Goal: Information Seeking & Learning: Learn about a topic

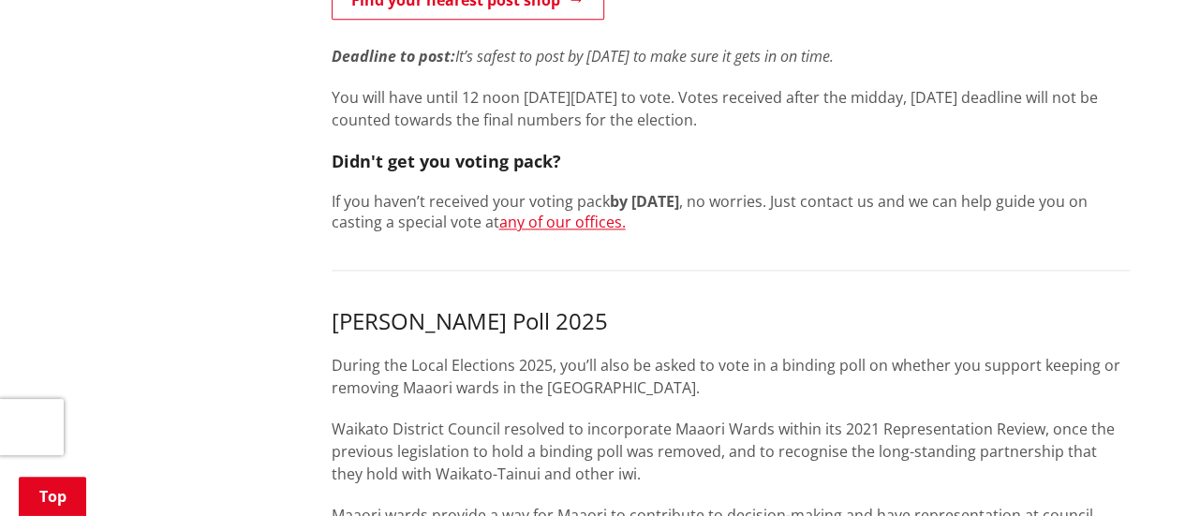
scroll to position [1124, 0]
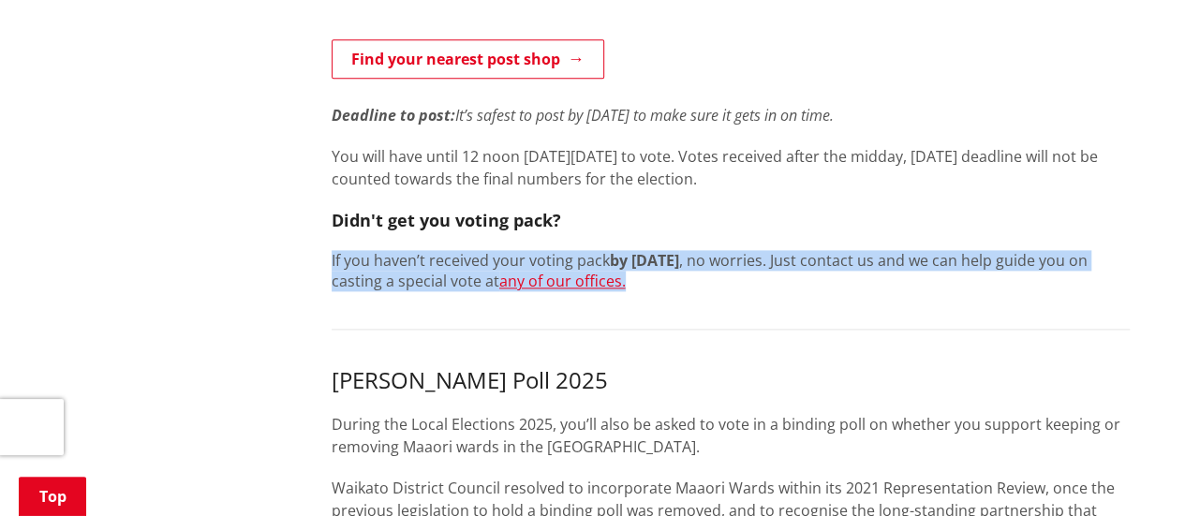
drag, startPoint x: 654, startPoint y: 281, endPoint x: 306, endPoint y: 248, distance: 349.2
click at [306, 248] on div "More from this section Elections Enrol Stand Who's standing Vote Where to vote …" at bounding box center [593, 521] width 1102 height 2534
copy p "If you haven’t received your voting pack by 22 September , no worries. Just con…"
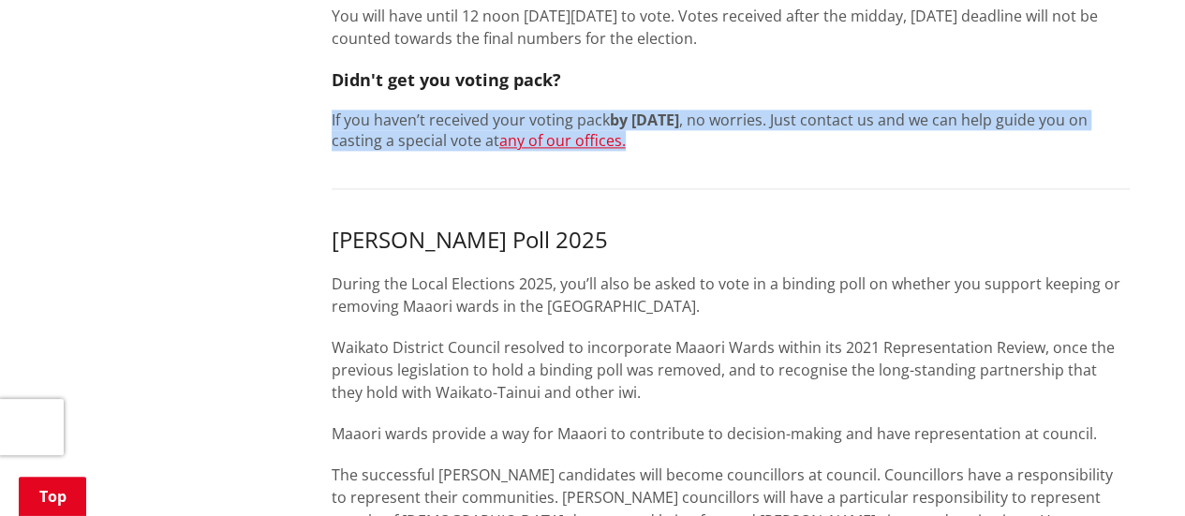
scroll to position [1031, 0]
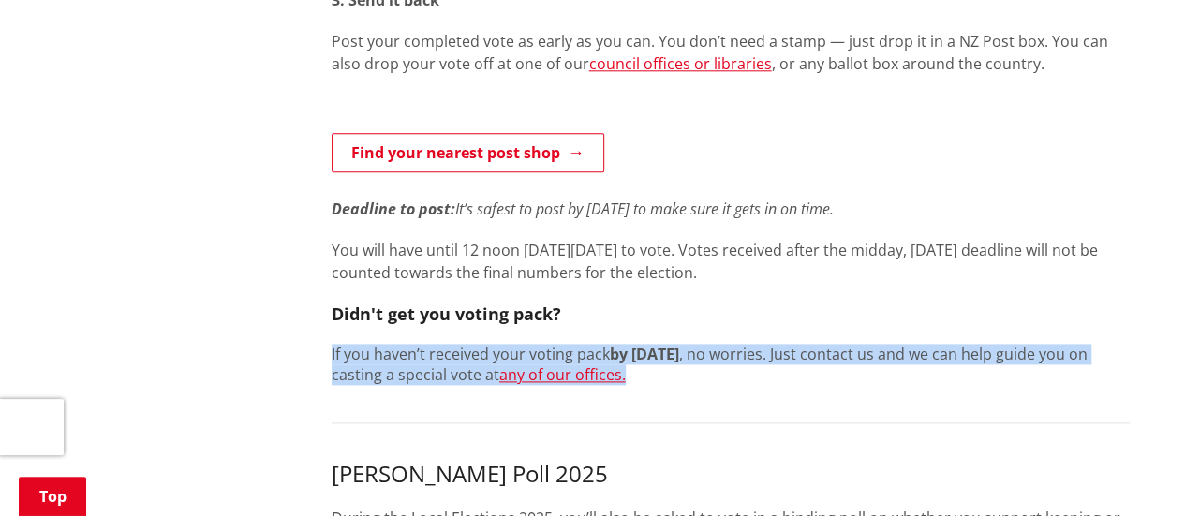
copy p "If you haven’t received your voting pack by 22 September , no worries. Just con…"
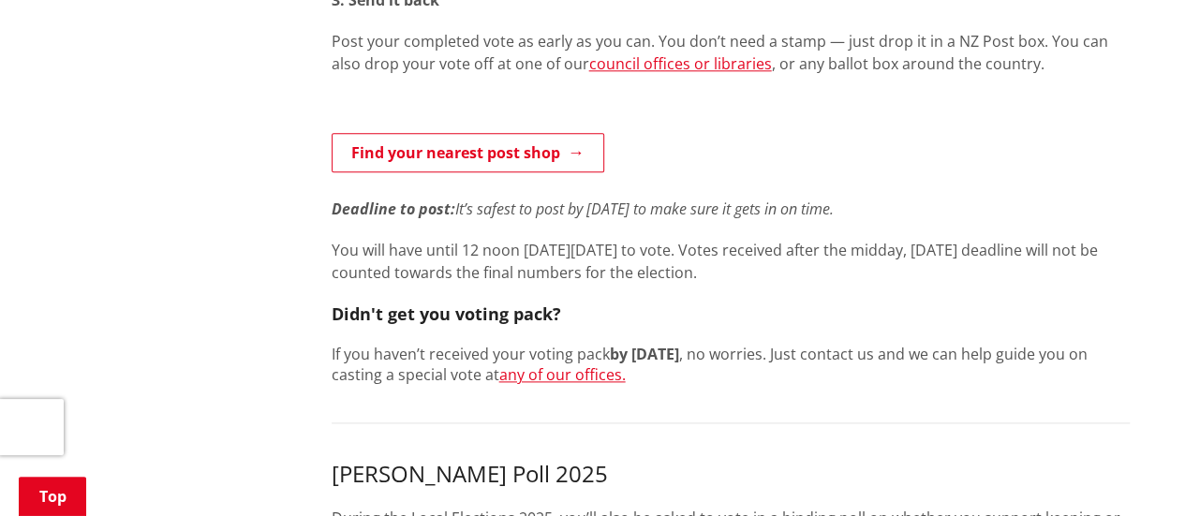
click at [568, 377] on link "any of our offices." at bounding box center [562, 374] width 126 height 21
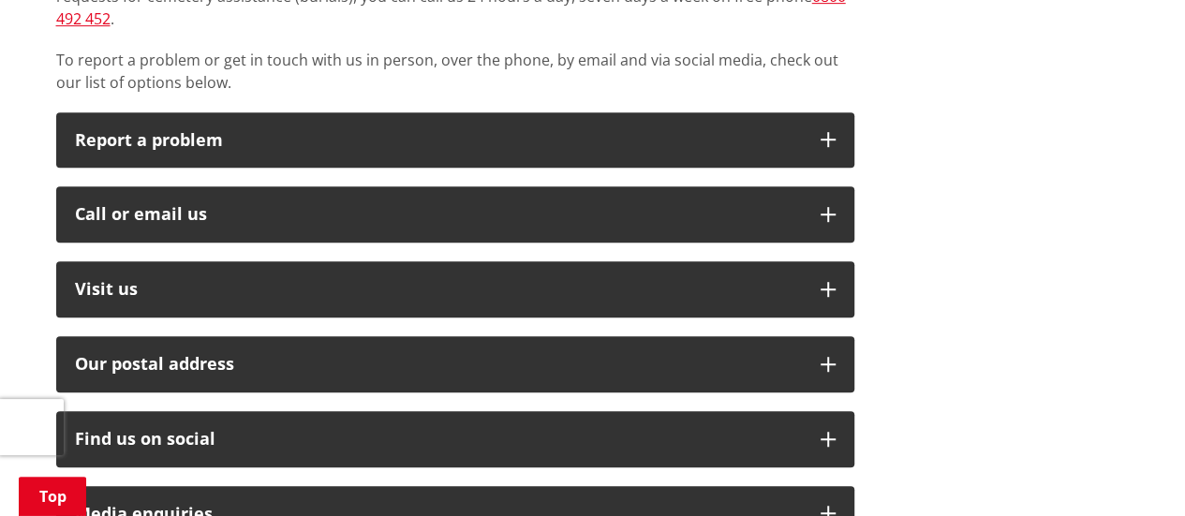
scroll to position [468, 0]
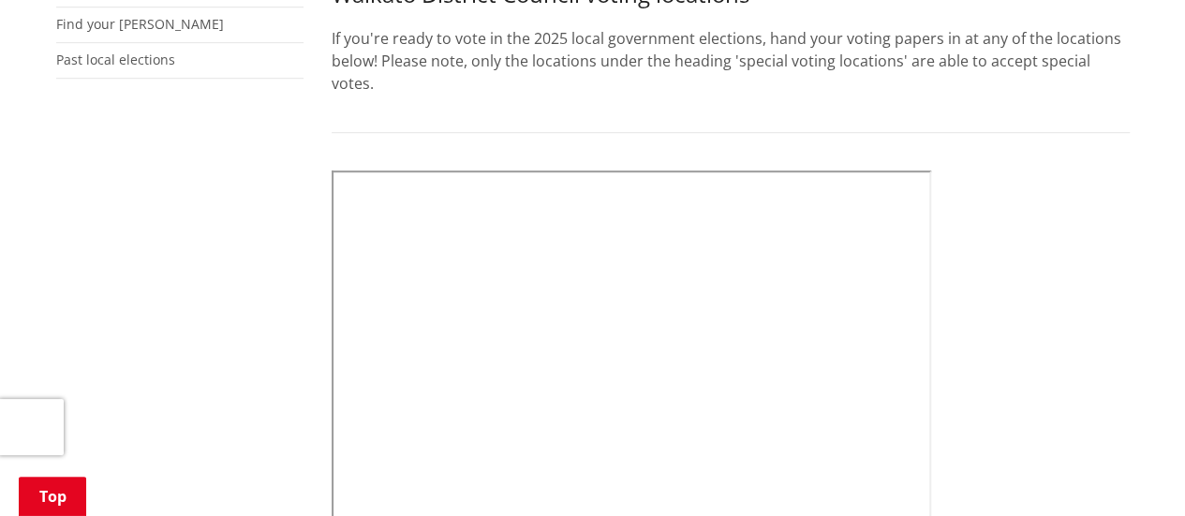
scroll to position [562, 0]
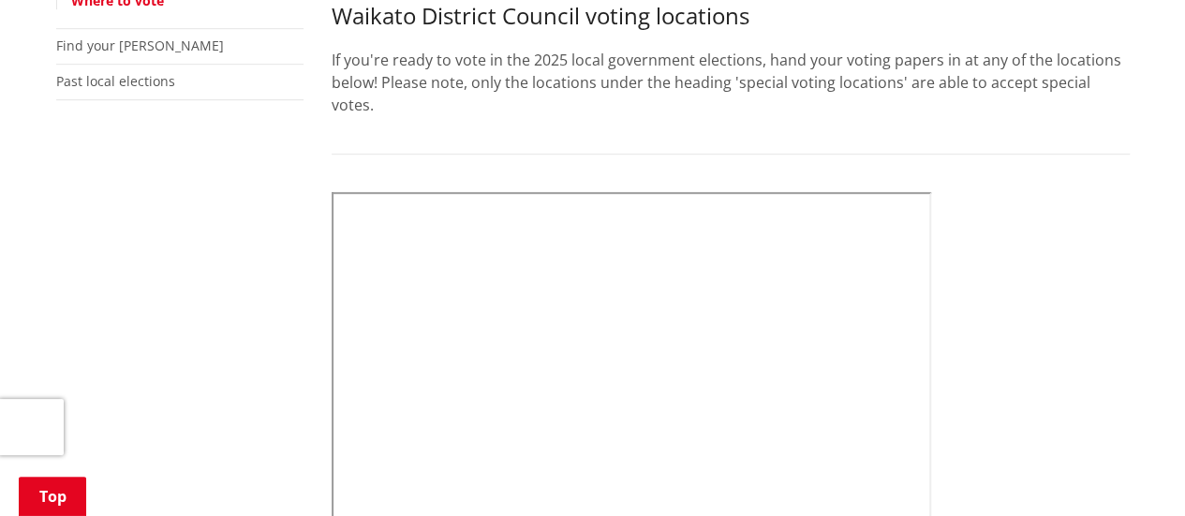
drag, startPoint x: 998, startPoint y: 268, endPoint x: 1100, endPoint y: 256, distance: 102.9
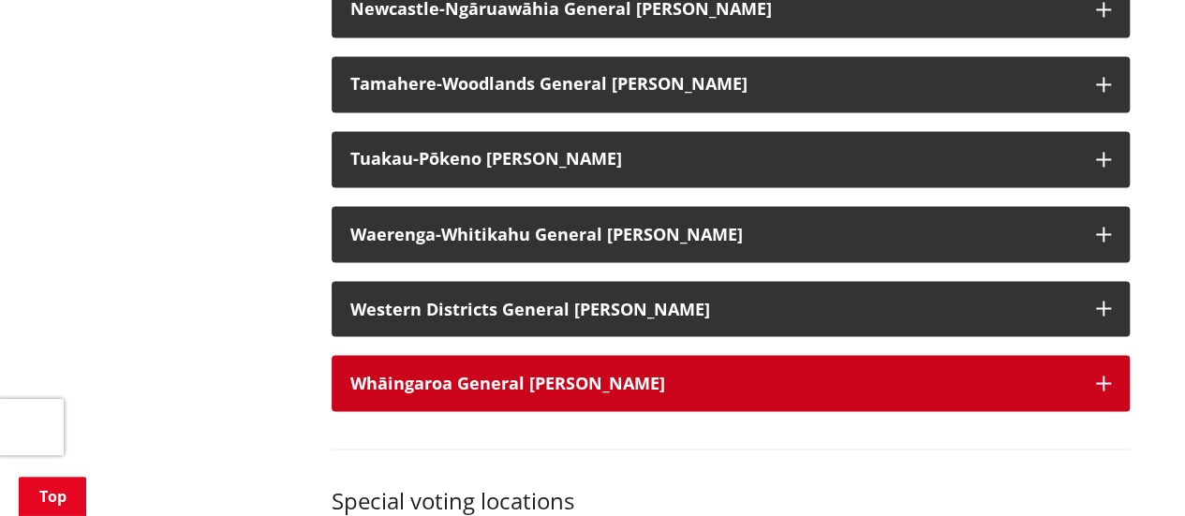
scroll to position [1593, 0]
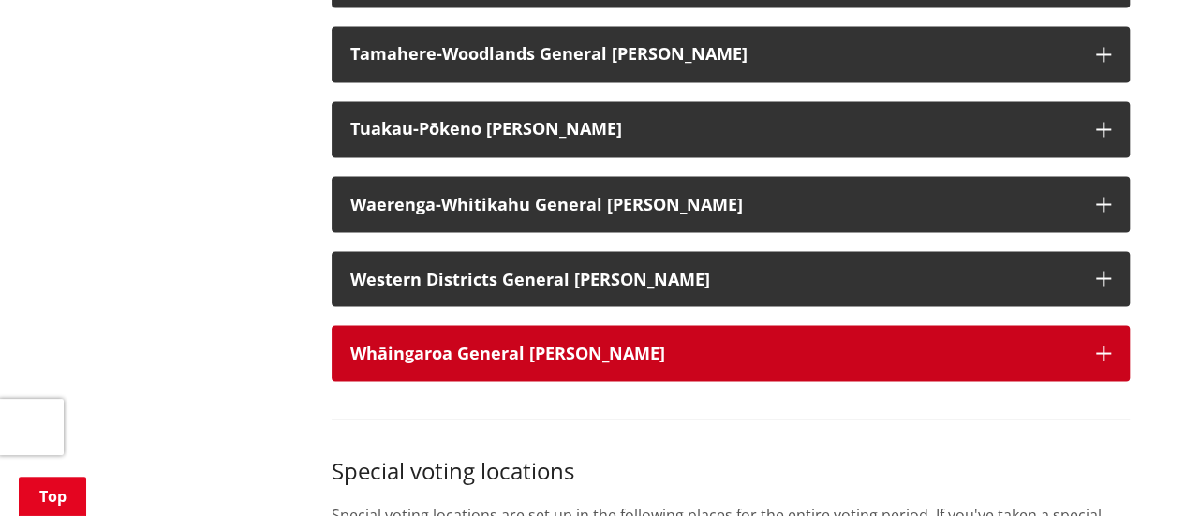
click at [539, 351] on strong "Whāingaroa General Ward" at bounding box center [507, 352] width 315 height 22
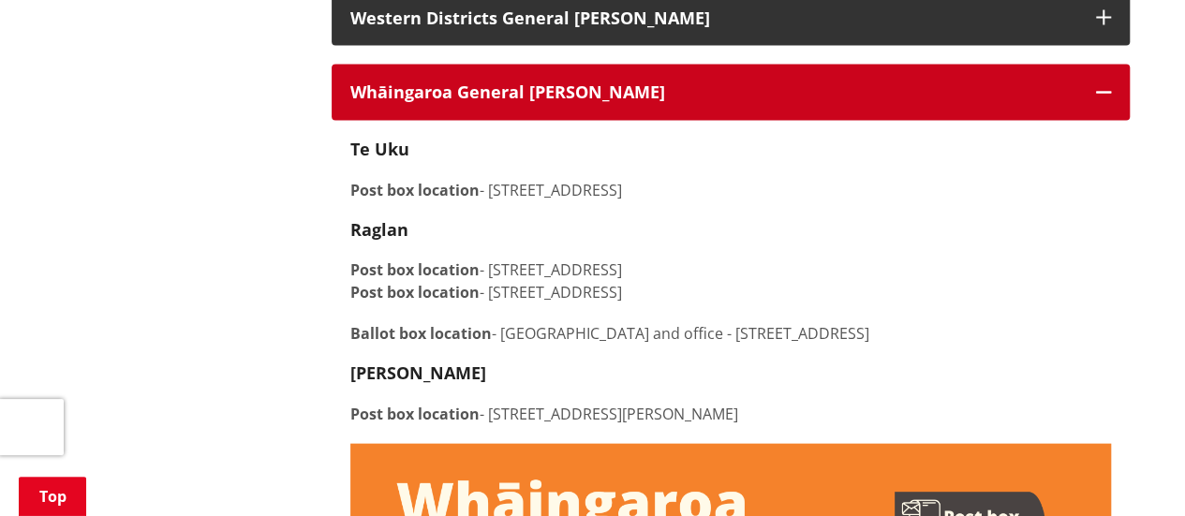
scroll to position [1968, 0]
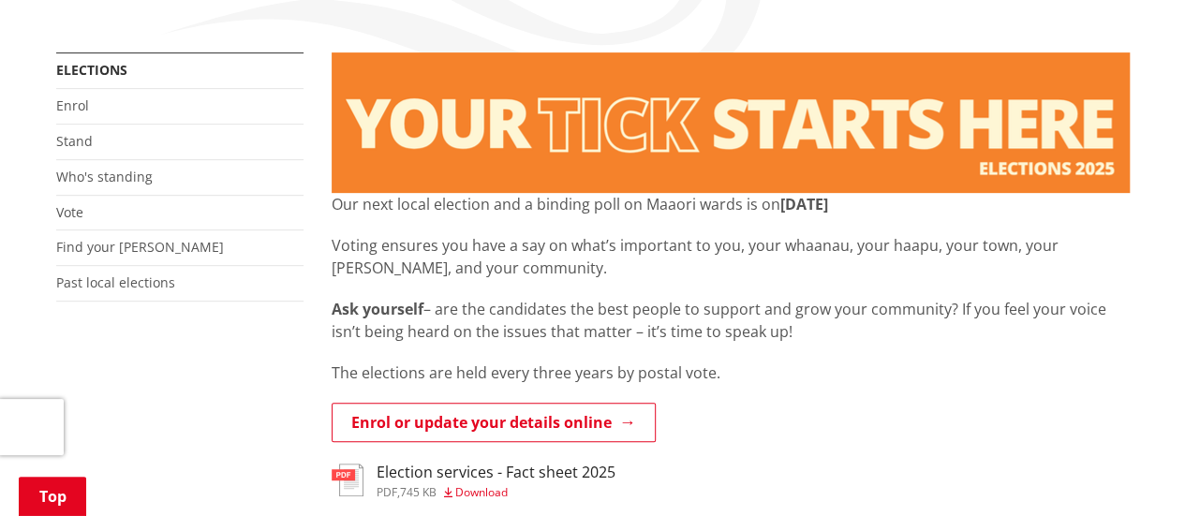
scroll to position [375, 0]
